Goal: Find specific page/section: Find specific page/section

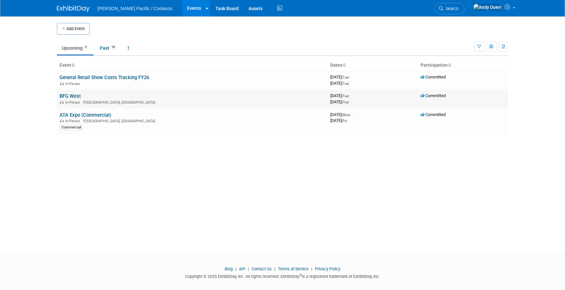
click at [72, 94] on link "BFG West" at bounding box center [70, 96] width 21 height 6
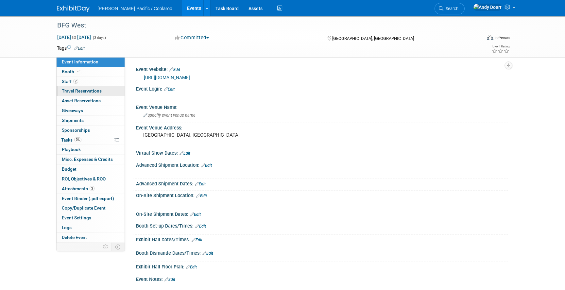
click at [99, 91] on span "Travel Reservations 0" at bounding box center [82, 90] width 40 height 5
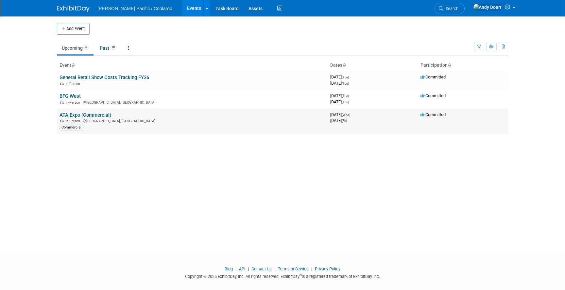
click at [87, 114] on link "ATA Expo (Commercial)" at bounding box center [86, 115] width 52 height 6
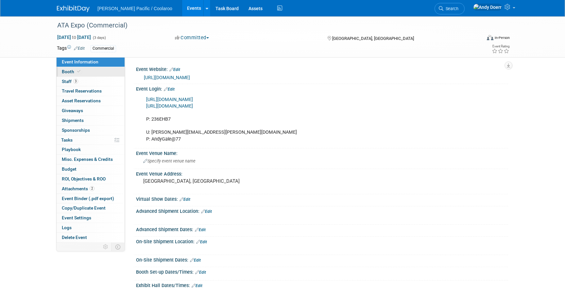
drag, startPoint x: 87, startPoint y: 73, endPoint x: 94, endPoint y: 72, distance: 6.9
click at [87, 73] on link "Booth" at bounding box center [91, 71] width 68 height 9
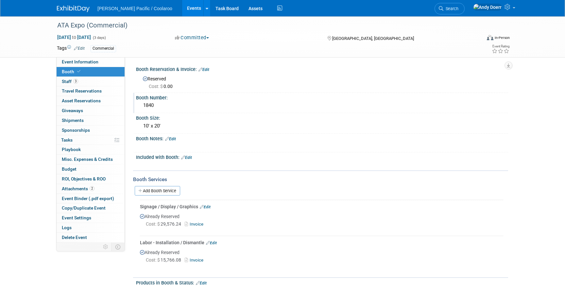
click at [152, 106] on div "1840" at bounding box center [322, 105] width 362 height 10
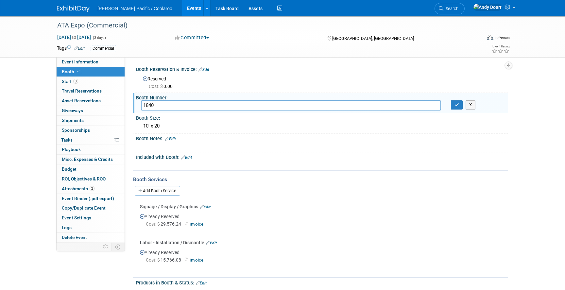
click at [152, 106] on input "1840" at bounding box center [291, 105] width 300 height 10
